Goal: Transaction & Acquisition: Purchase product/service

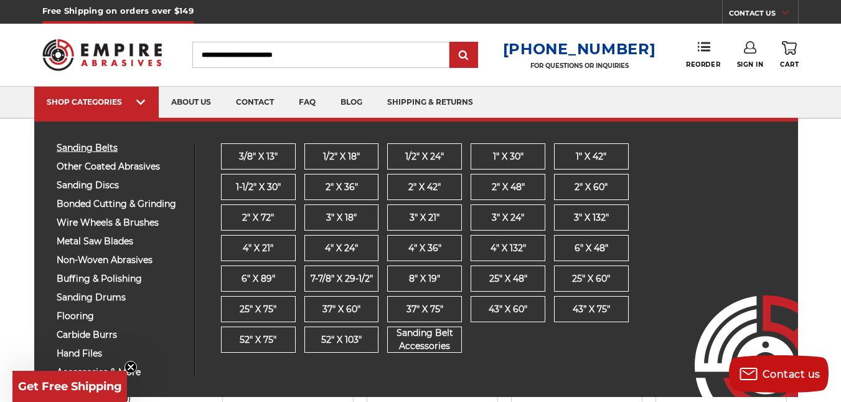
click at [101, 146] on span "sanding belts" at bounding box center [121, 147] width 128 height 9
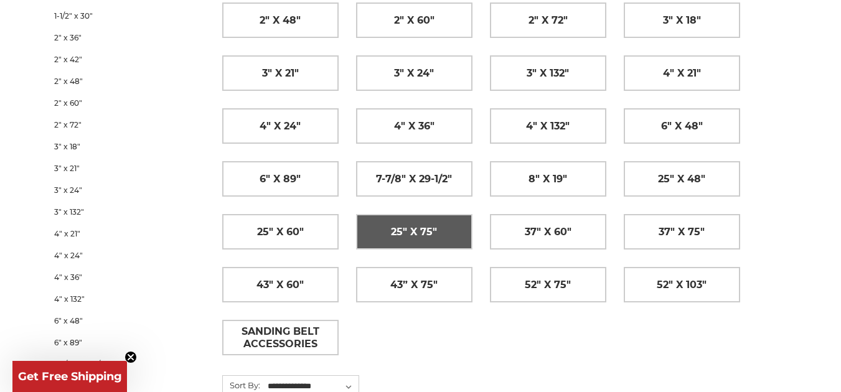
scroll to position [374, 0]
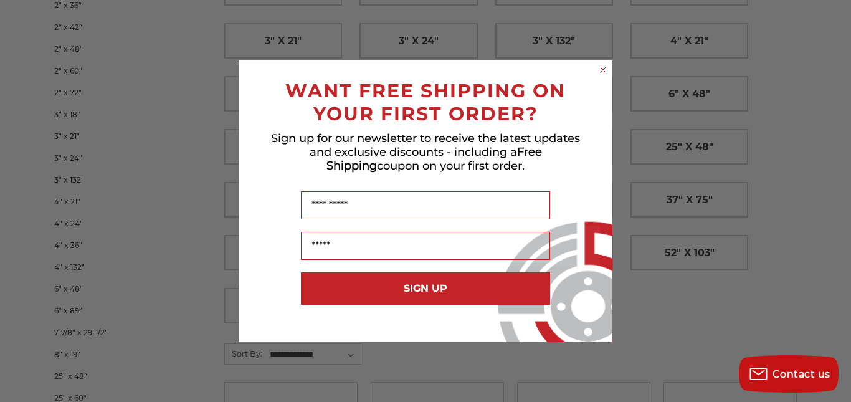
click at [598, 70] on circle "Close dialog" at bounding box center [603, 70] width 12 height 12
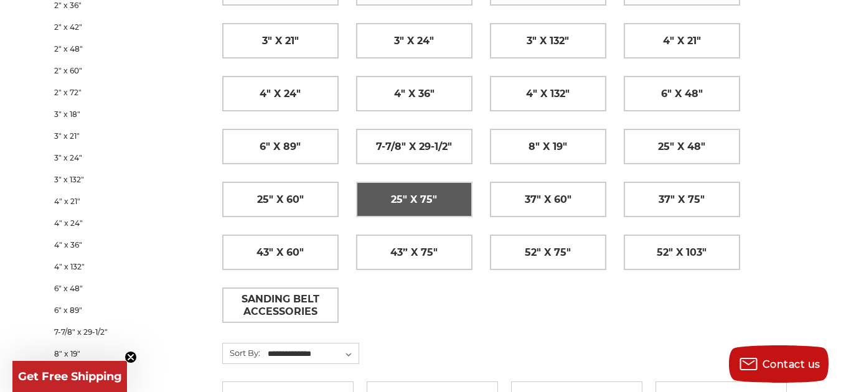
click at [443, 204] on link "25" x 75"" at bounding box center [414, 199] width 115 height 34
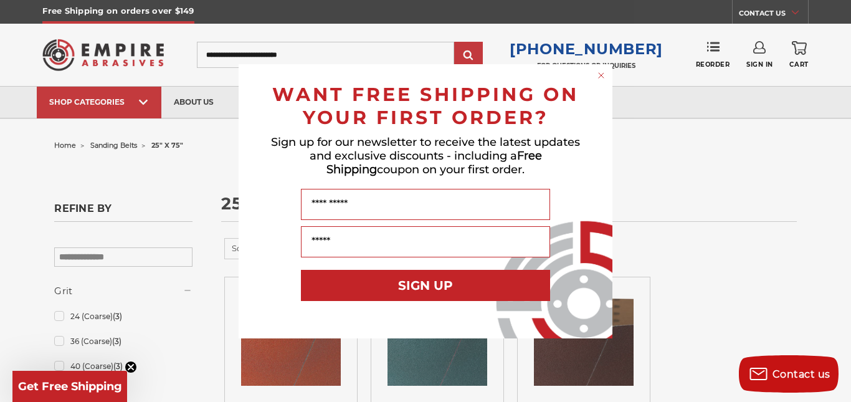
click at [600, 77] on icon "Close dialog" at bounding box center [600, 75] width 5 height 5
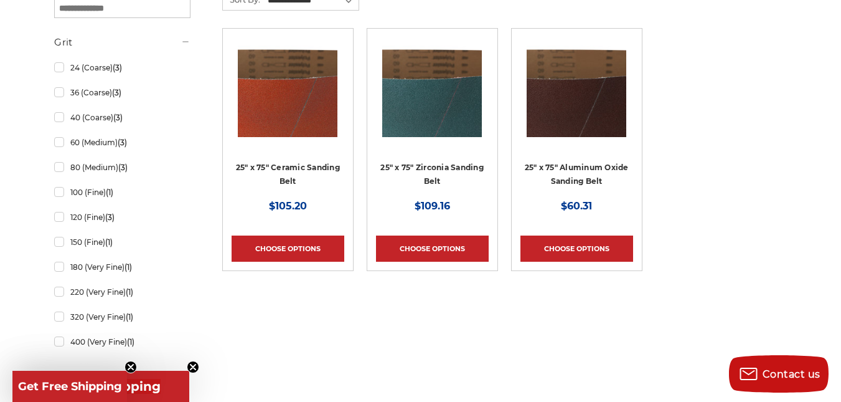
scroll to position [249, 0]
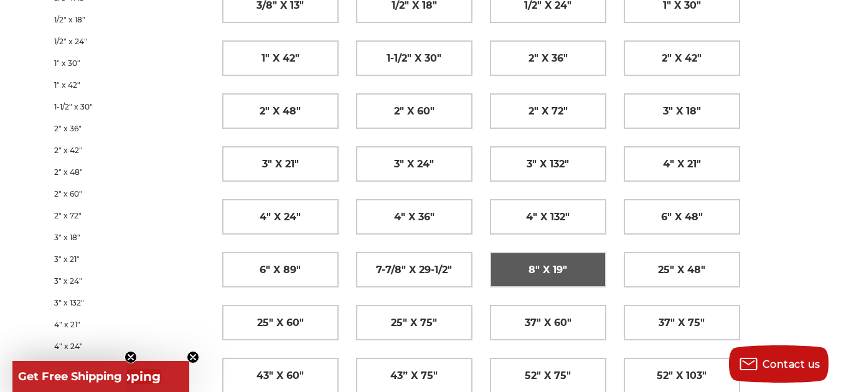
scroll to position [249, 0]
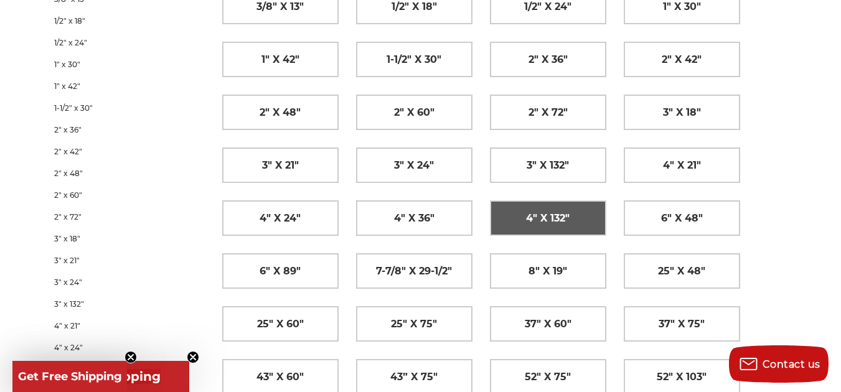
click at [567, 225] on span "4" x 132"" at bounding box center [548, 218] width 44 height 21
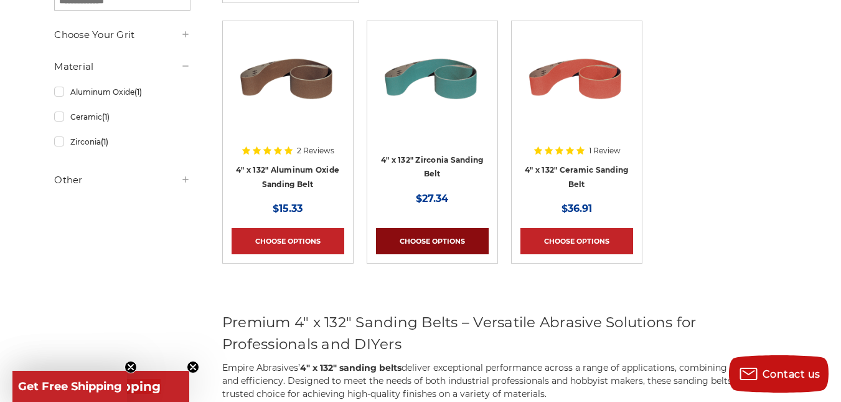
scroll to position [187, 0]
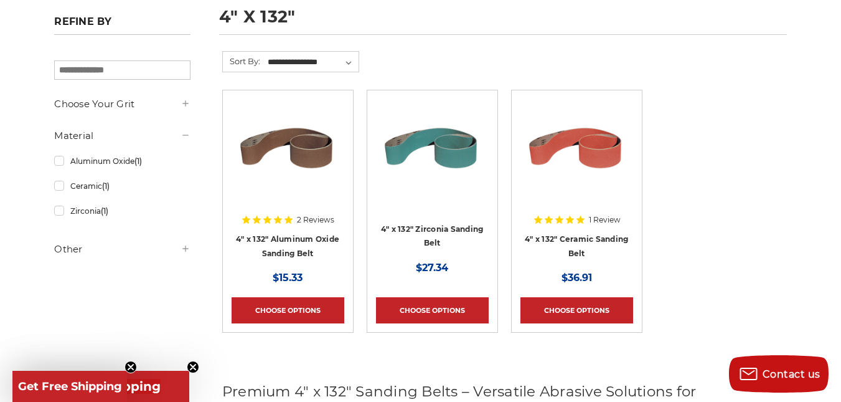
drag, startPoint x: 577, startPoint y: 178, endPoint x: 561, endPoint y: 162, distance: 22.9
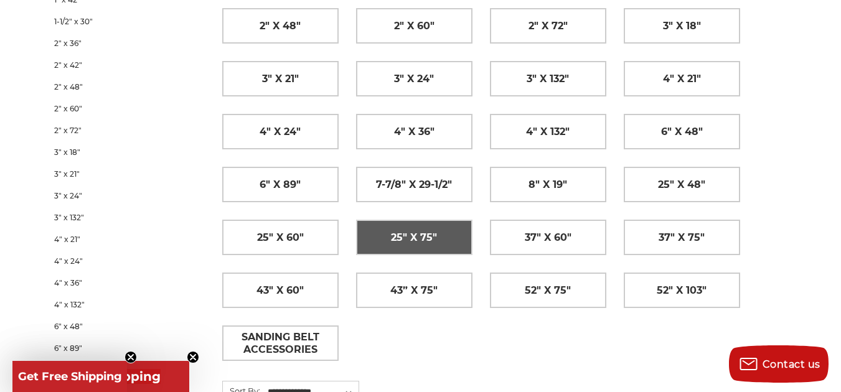
scroll to position [249, 0]
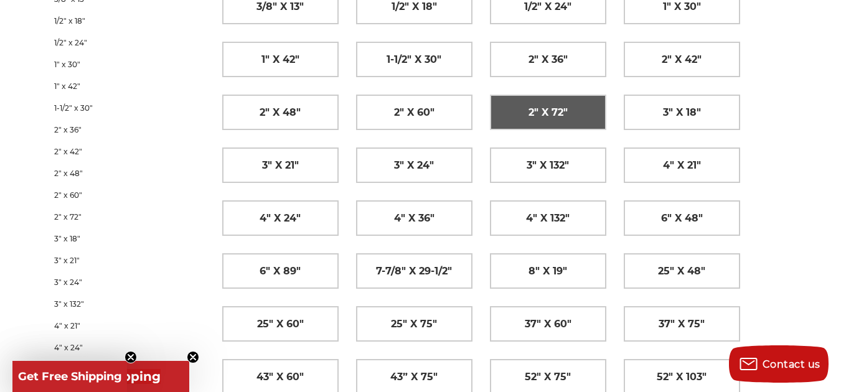
click at [553, 111] on span "2" x 72"" at bounding box center [548, 112] width 39 height 21
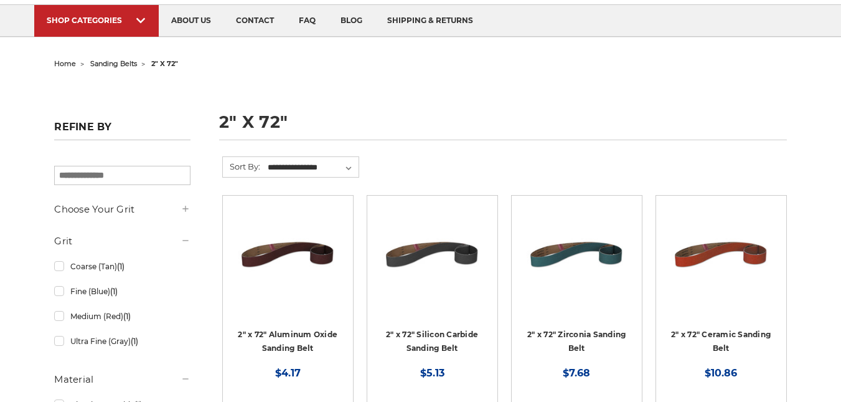
scroll to position [249, 0]
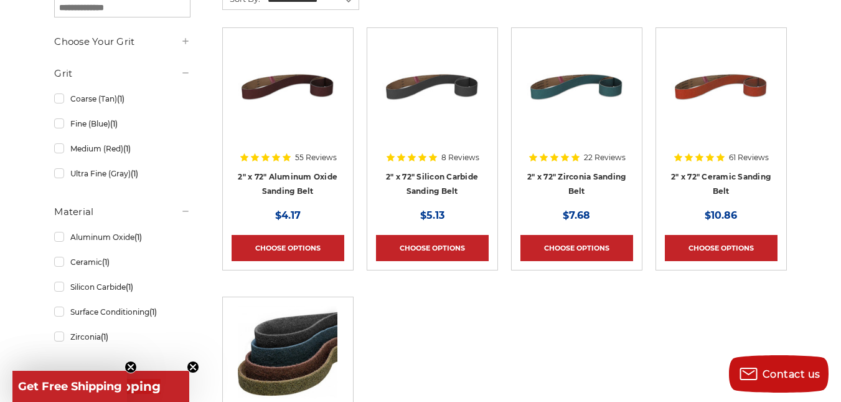
click at [748, 90] on img at bounding box center [721, 87] width 100 height 100
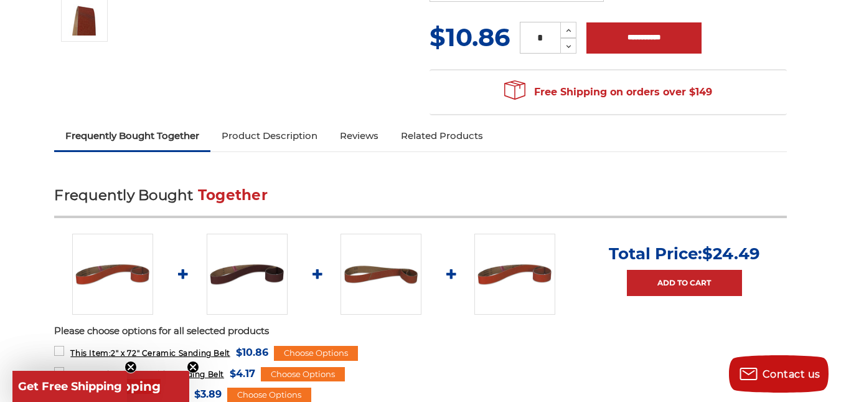
scroll to position [125, 0]
